Goal: Navigation & Orientation: Find specific page/section

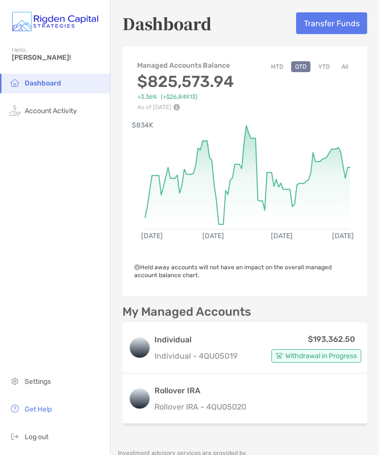
click at [79, 110] on li "Account Activity" at bounding box center [55, 111] width 110 height 20
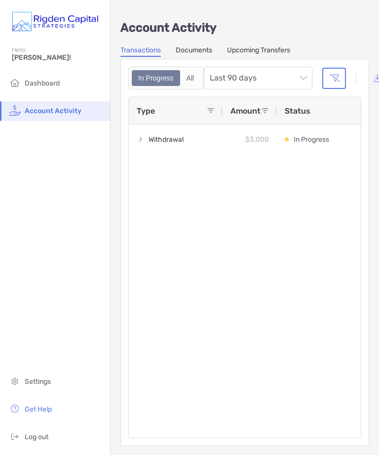
click at [196, 81] on div "All" at bounding box center [190, 78] width 19 height 14
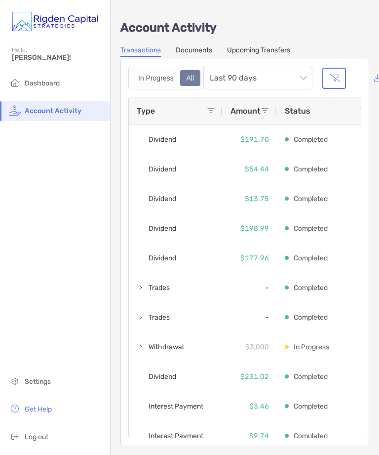
click at [56, 81] on span "Dashboard" at bounding box center [42, 83] width 35 height 8
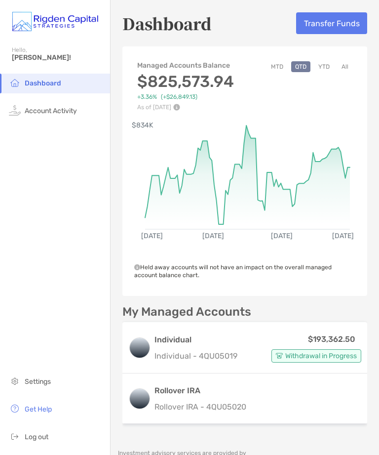
click at [217, 403] on p "Rollover IRA - 4QU05020" at bounding box center [201, 406] width 92 height 12
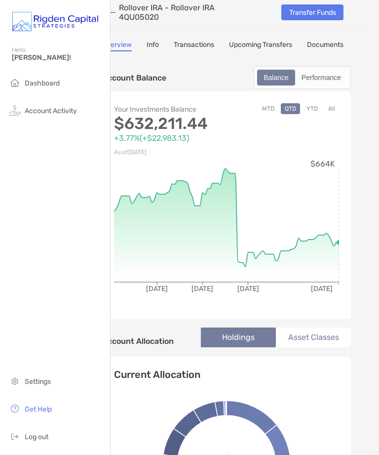
scroll to position [5, 18]
click at [58, 92] on li "Dashboard" at bounding box center [55, 84] width 110 height 20
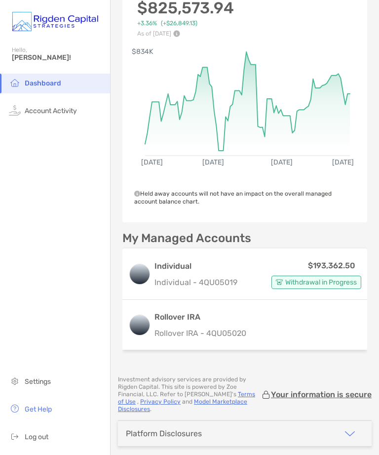
scroll to position [73, 0]
click at [49, 419] on li "Get Help" at bounding box center [55, 409] width 110 height 20
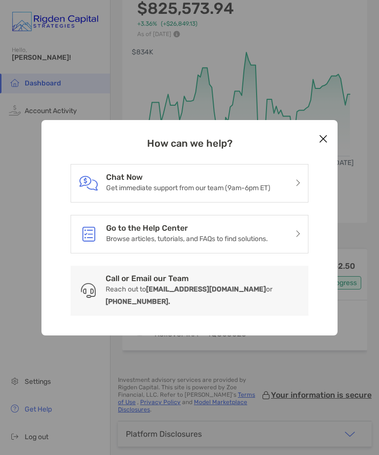
click at [329, 142] on button "Close modal" at bounding box center [323, 139] width 15 height 15
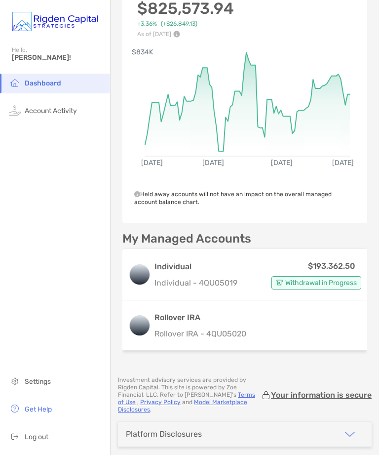
scroll to position [63, 0]
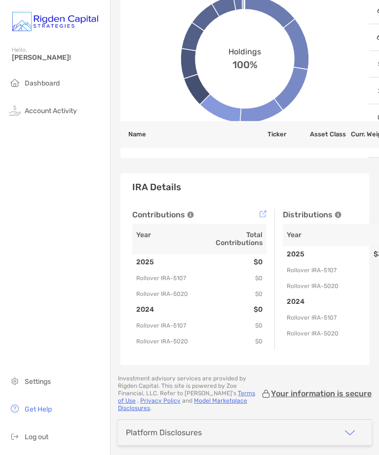
scroll to position [792, 0]
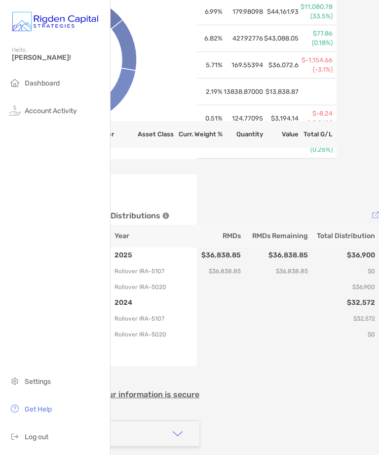
click at [50, 392] on li "Settings" at bounding box center [55, 382] width 110 height 20
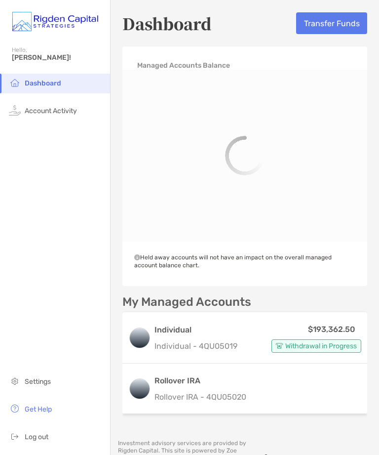
scroll to position [32, 0]
